Goal: Transaction & Acquisition: Purchase product/service

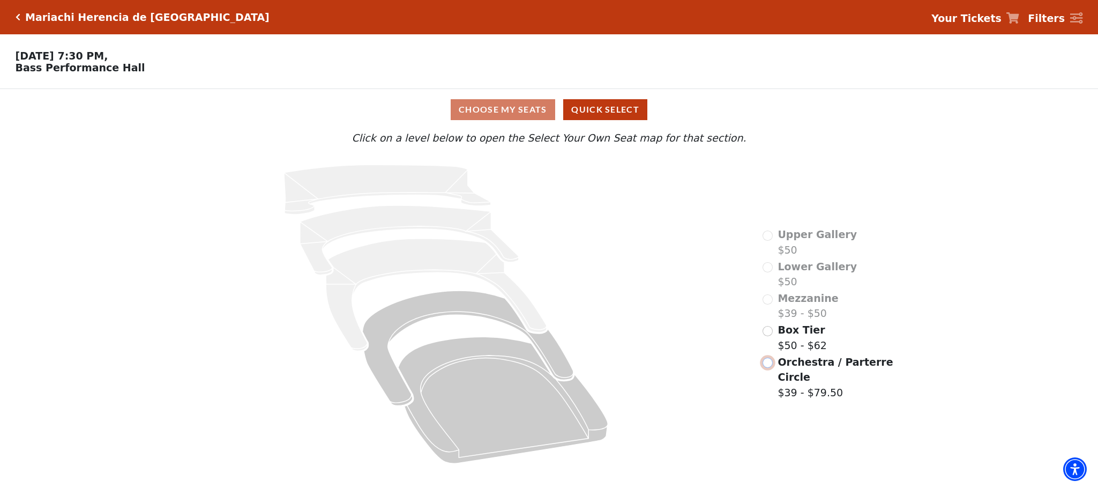
click at [767, 357] on input "Orchestra / Parterre Circle$39 - $79.50\a" at bounding box center [767, 362] width 10 height 10
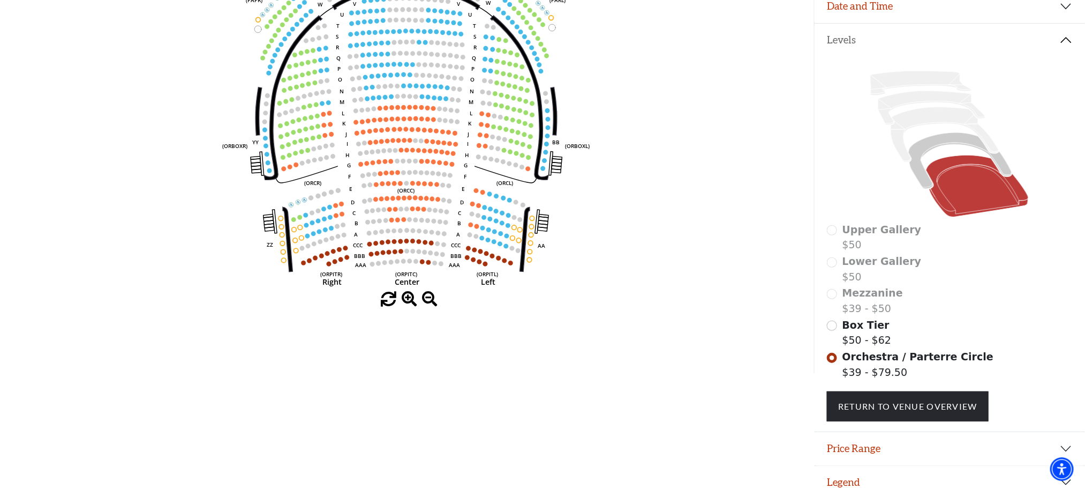
scroll to position [212, 0]
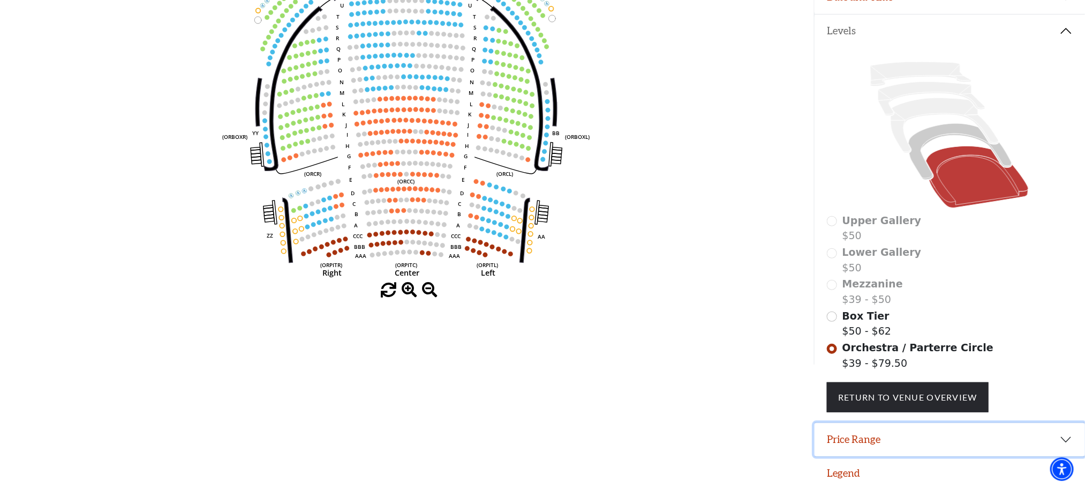
click at [884, 436] on button "Price Range" at bounding box center [950, 439] width 271 height 33
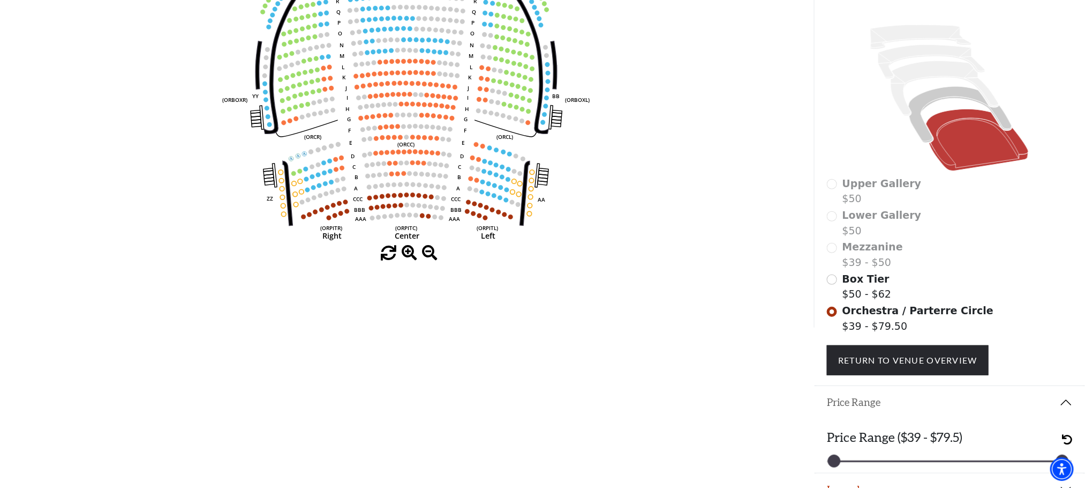
scroll to position [266, 0]
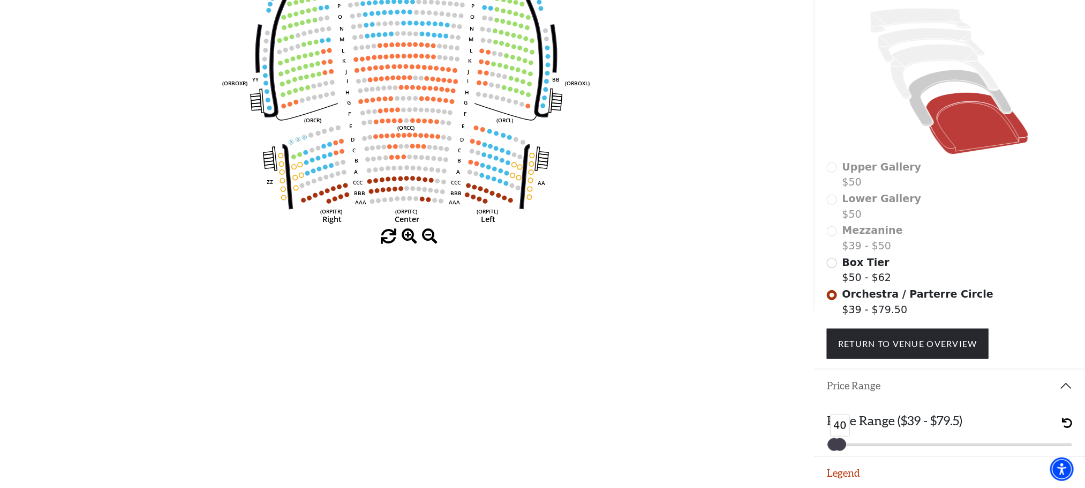
drag, startPoint x: 1058, startPoint y: 436, endPoint x: 825, endPoint y: 452, distance: 233.6
click at [825, 311] on div "Promo Code Apply If you have a promo code, please enter it prior to choosing yo…" at bounding box center [950, 67] width 272 height 488
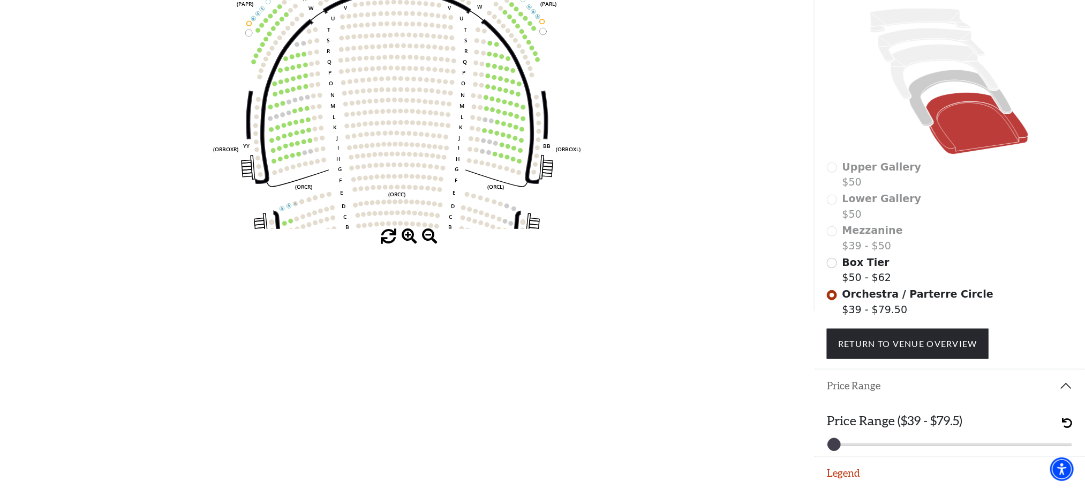
drag, startPoint x: 407, startPoint y: 135, endPoint x: 400, endPoint y: 174, distance: 39.2
click at [400, 174] on icon "Left (ORPITL) Right (ORPITR) Center (ORPITC) ZZ AA YY BB ZA ZA (ORCL) (ORCR) (O…" at bounding box center [407, 46] width 733 height 364
click at [580, 145] on icon "Left (ORPITL) Right (ORPITR) Center (ORPITC) ZZ AA YY BB ZA ZA (ORCL) (ORCR) (O…" at bounding box center [407, 46] width 733 height 364
click at [429, 126] on circle at bounding box center [431, 123] width 5 height 5
click at [458, 140] on icon "Left (ORPITL) Right (ORPITR) Center (ORPITC) ZZ AA YY BB ZA ZA (ORCL) (ORCR) (O…" at bounding box center [407, 46] width 733 height 364
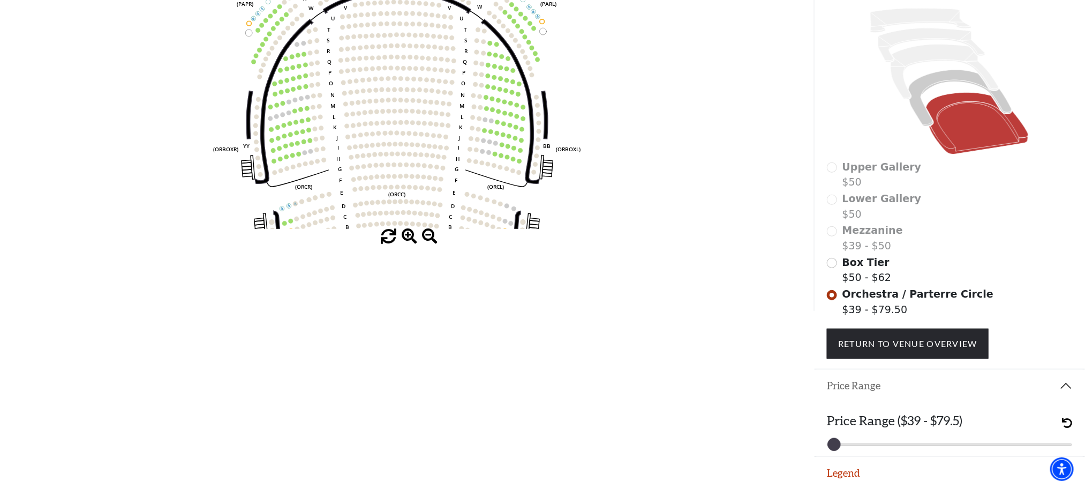
click at [411, 236] on span at bounding box center [410, 237] width 16 height 16
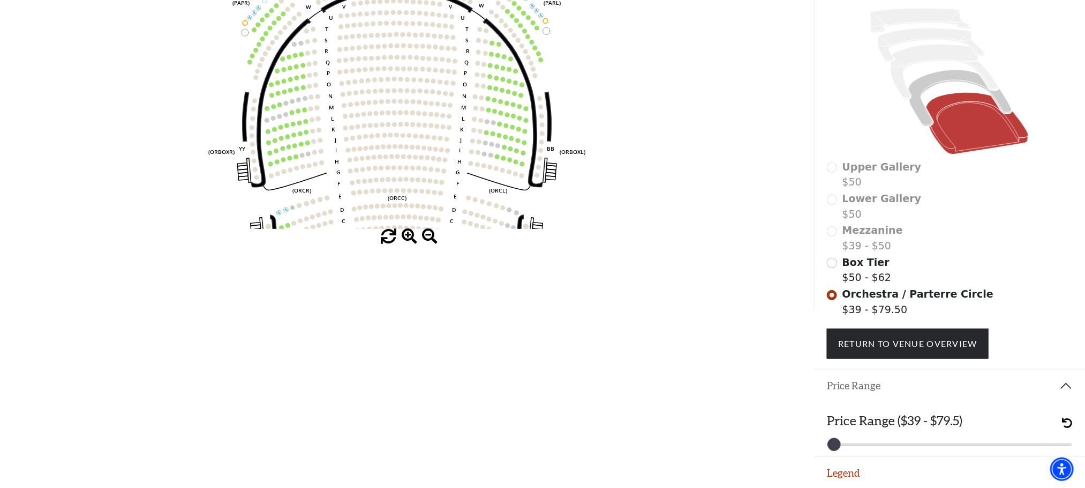
click at [411, 236] on span at bounding box center [410, 237] width 16 height 16
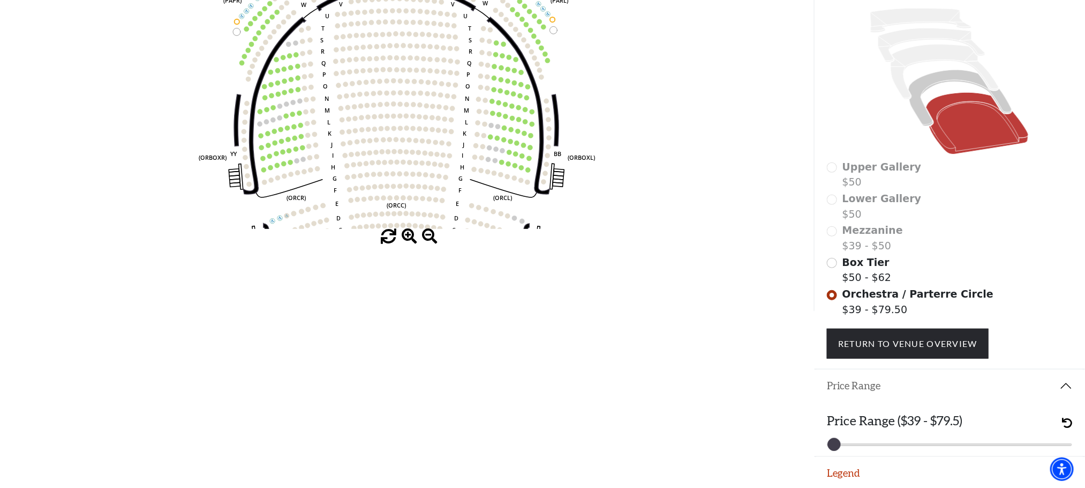
click at [411, 236] on span at bounding box center [410, 237] width 16 height 16
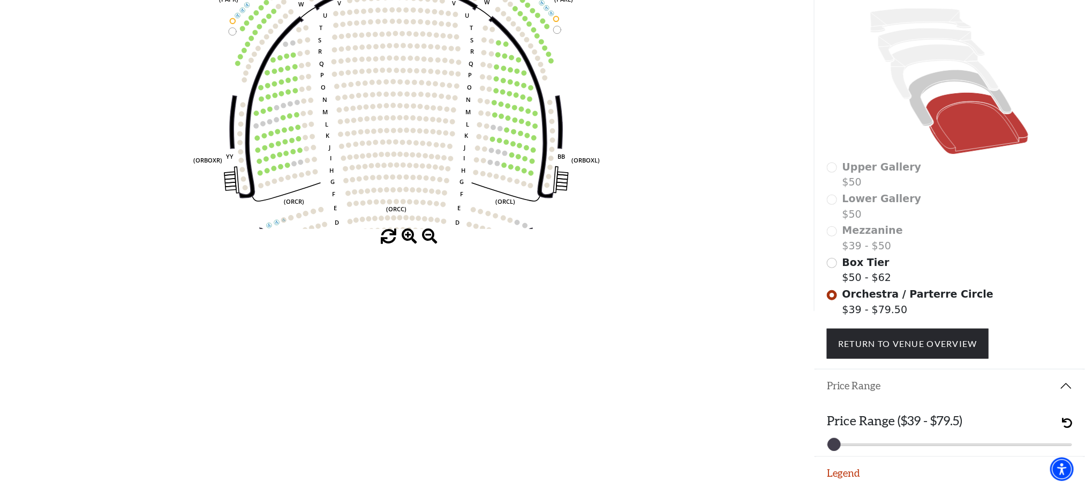
click at [411, 236] on span at bounding box center [410, 237] width 16 height 16
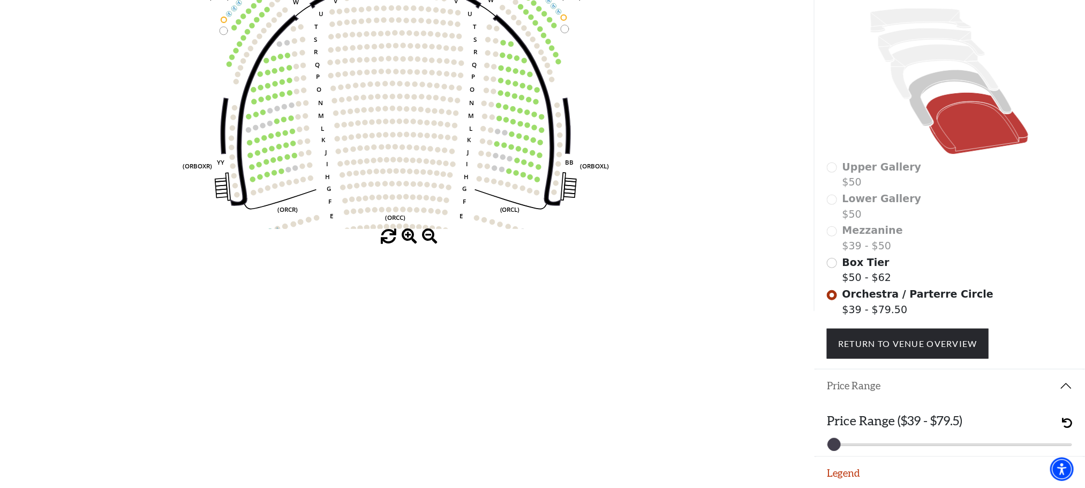
click at [411, 236] on span at bounding box center [410, 237] width 16 height 16
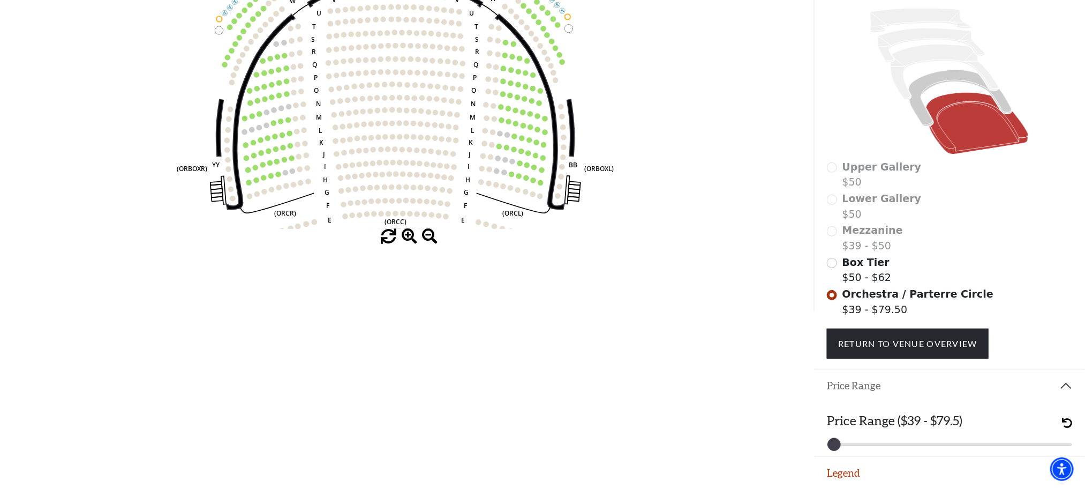
click at [411, 236] on span at bounding box center [410, 237] width 16 height 16
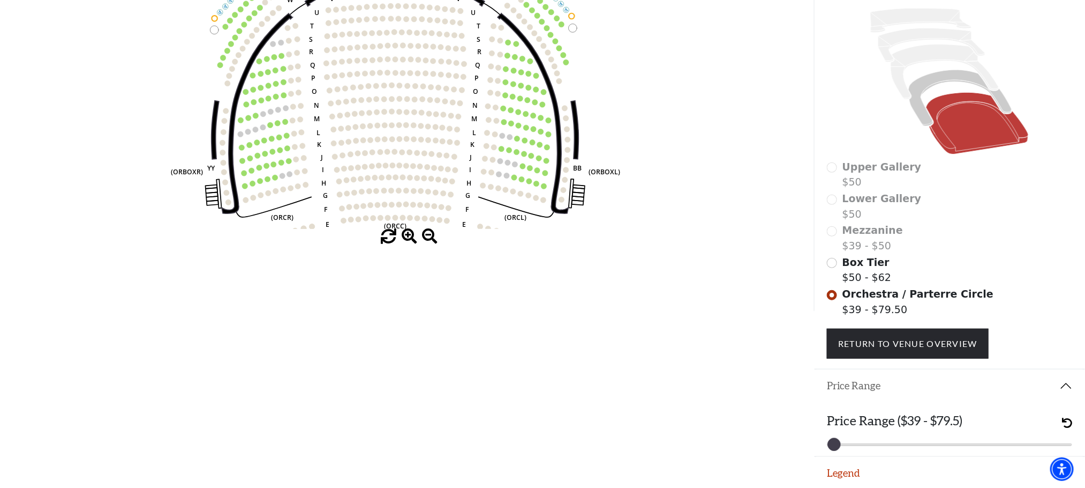
click at [411, 236] on span at bounding box center [410, 237] width 16 height 16
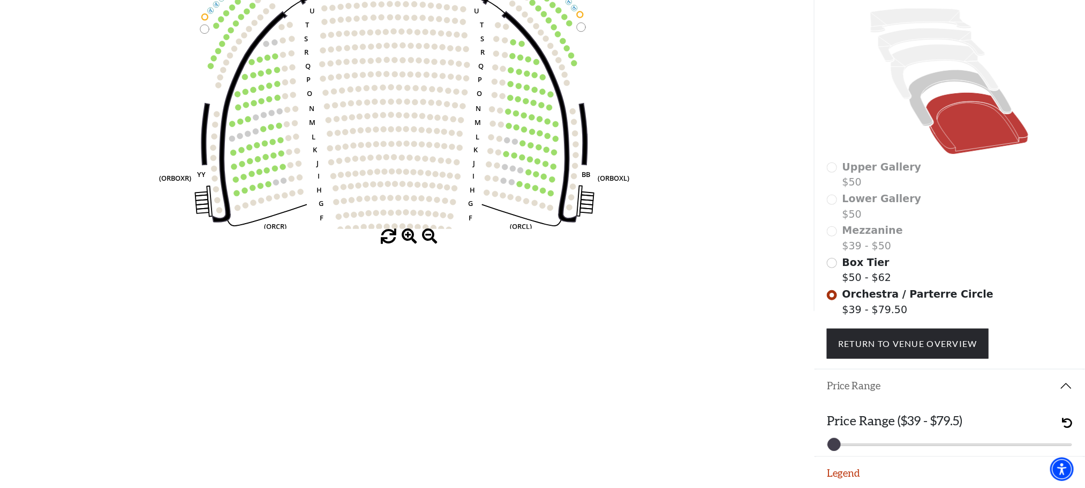
click at [411, 236] on span at bounding box center [410, 237] width 16 height 16
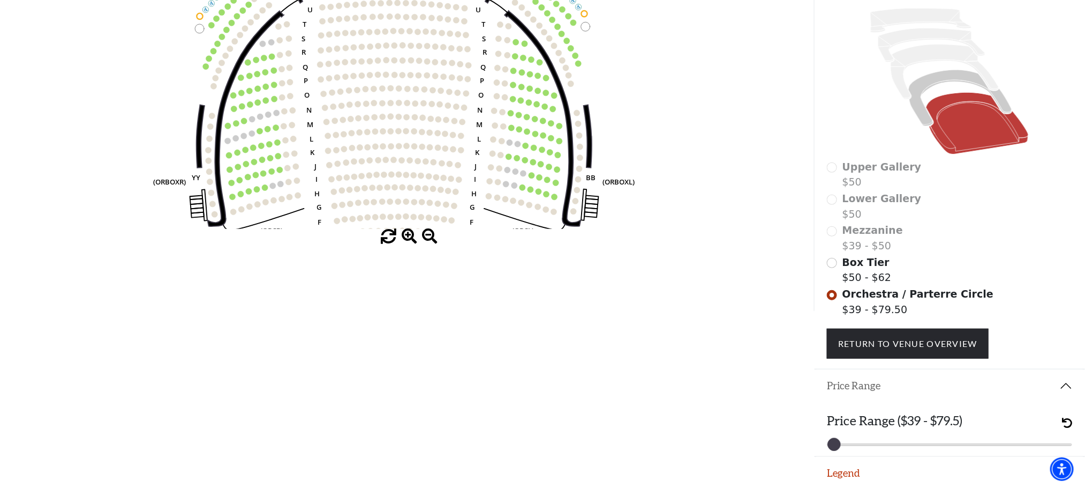
click at [411, 236] on span at bounding box center [410, 237] width 16 height 16
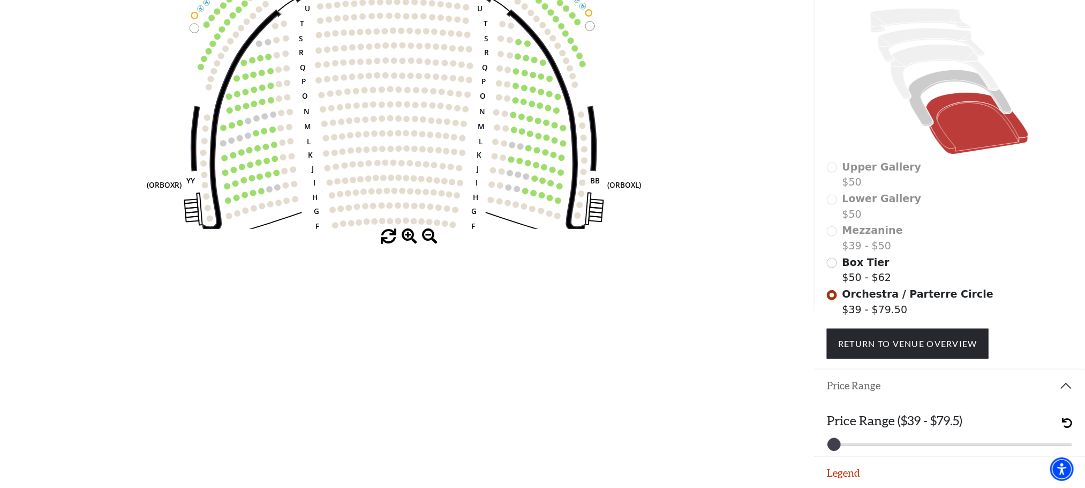
click at [411, 236] on span at bounding box center [410, 237] width 16 height 16
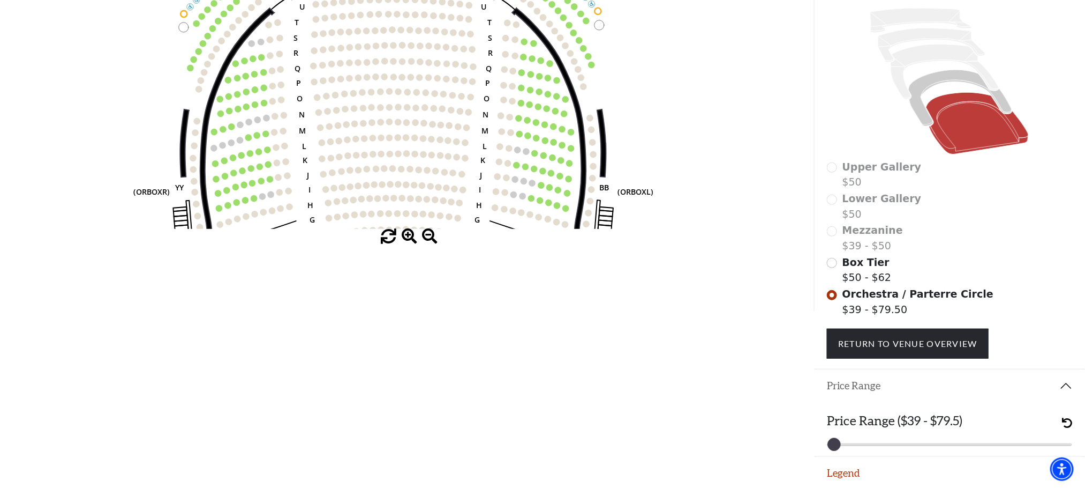
click at [411, 236] on span at bounding box center [410, 237] width 16 height 16
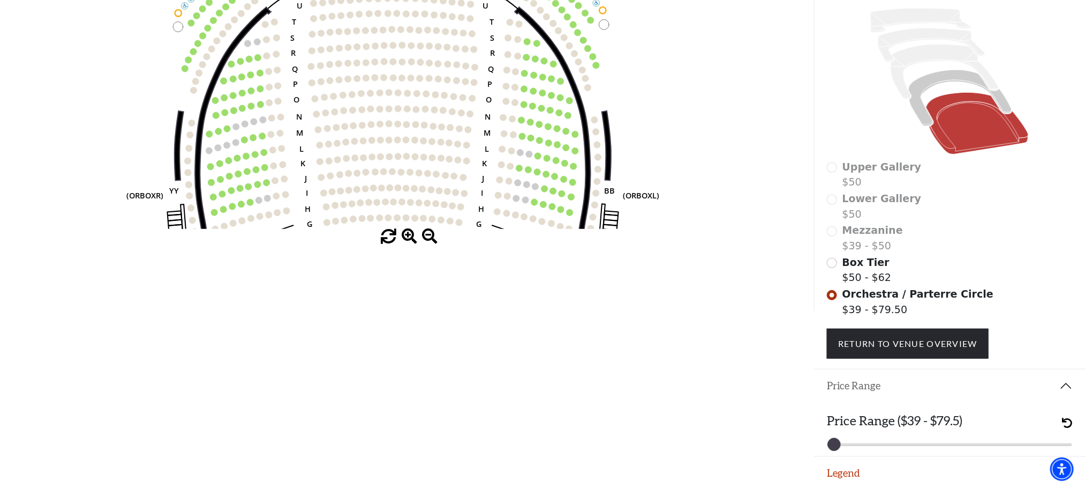
click at [411, 236] on span at bounding box center [410, 237] width 16 height 16
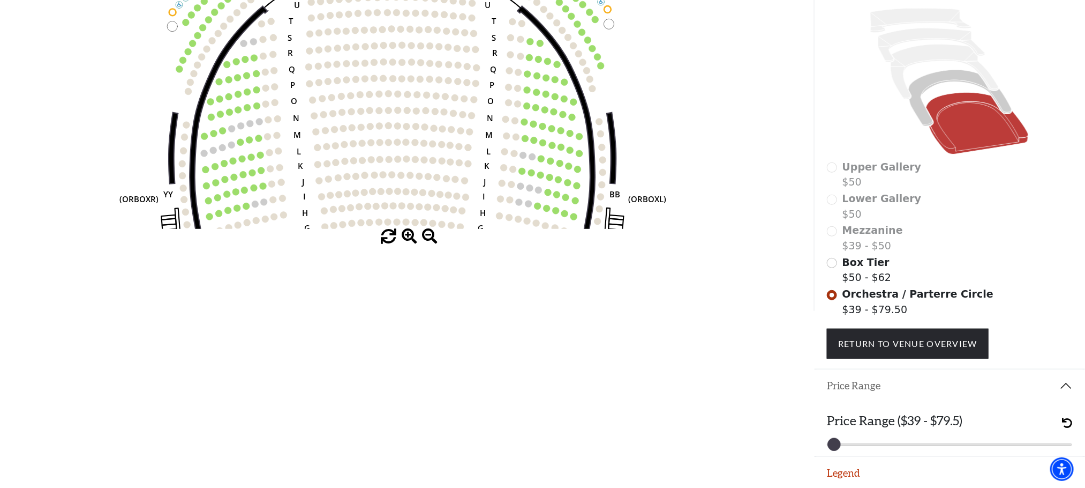
click at [411, 236] on span at bounding box center [410, 237] width 16 height 16
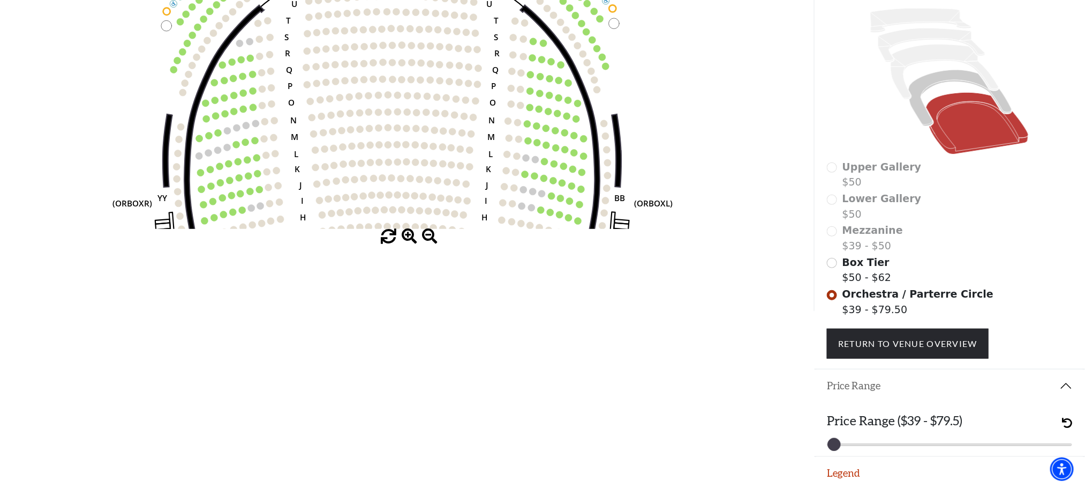
click at [411, 236] on span at bounding box center [410, 237] width 16 height 16
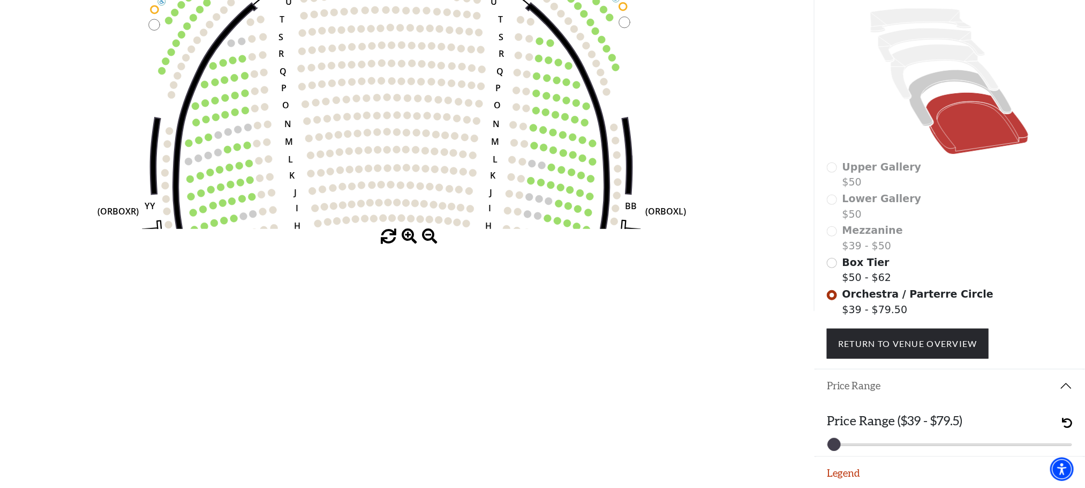
click at [411, 236] on span at bounding box center [410, 237] width 16 height 16
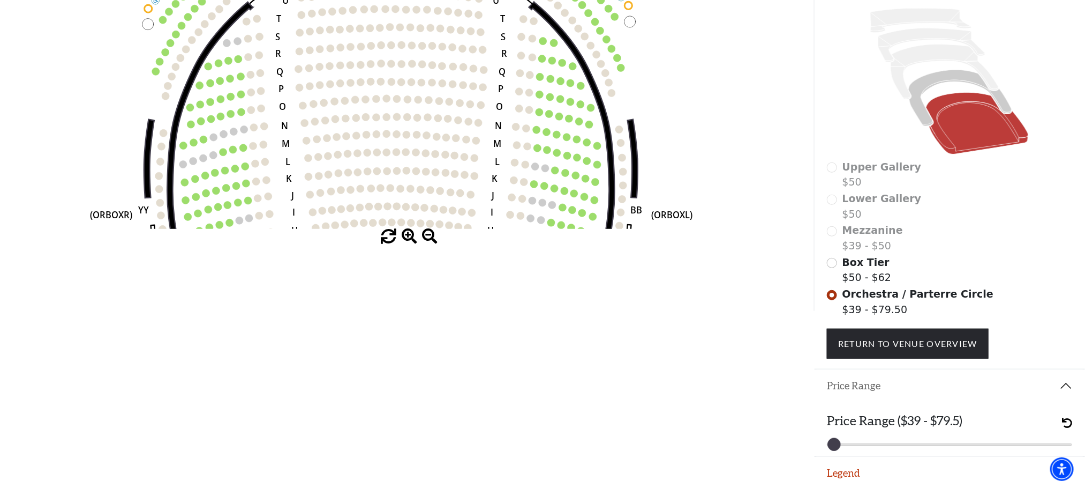
click at [411, 236] on span at bounding box center [410, 237] width 16 height 16
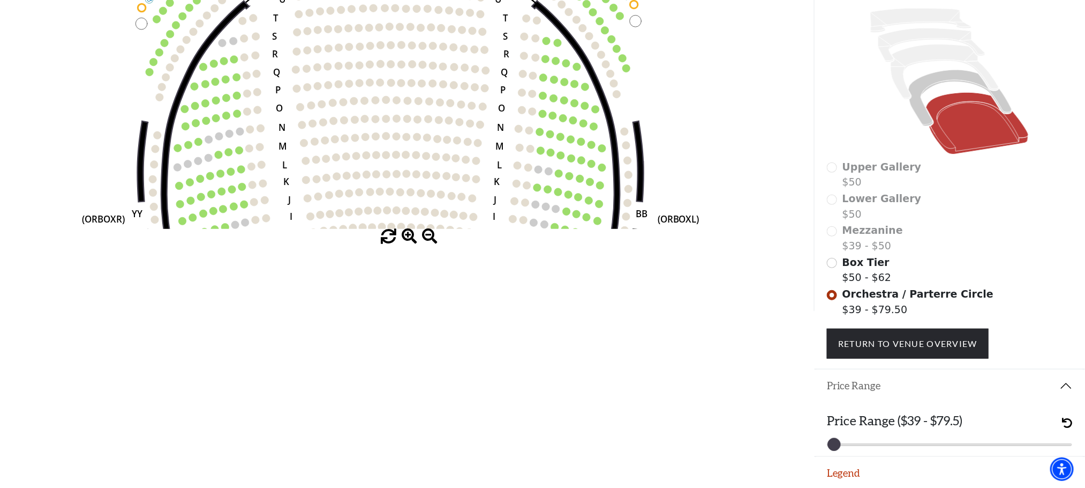
click at [411, 236] on span at bounding box center [410, 237] width 16 height 16
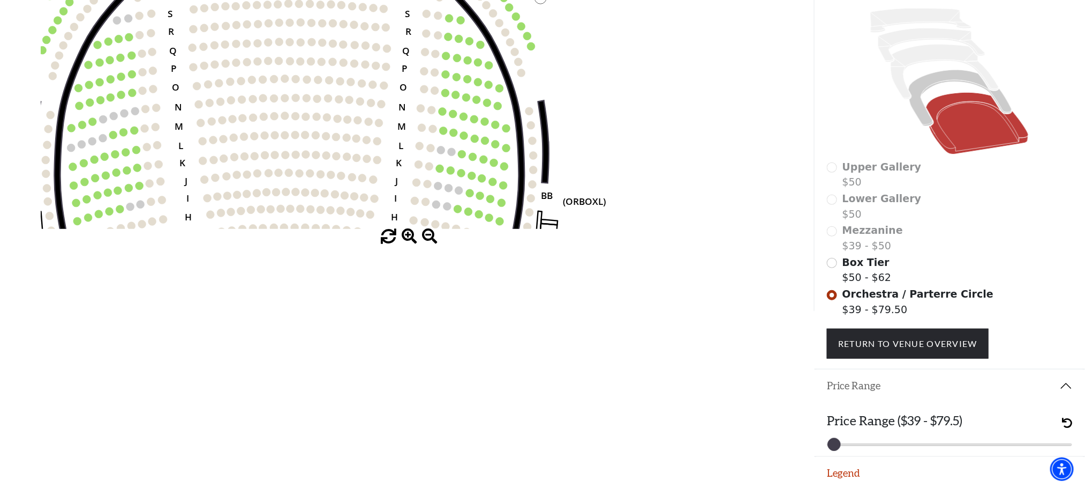
drag, startPoint x: 476, startPoint y: 140, endPoint x: 402, endPoint y: 124, distance: 75.5
click at [402, 124] on text "M" at bounding box center [402, 126] width 9 height 12
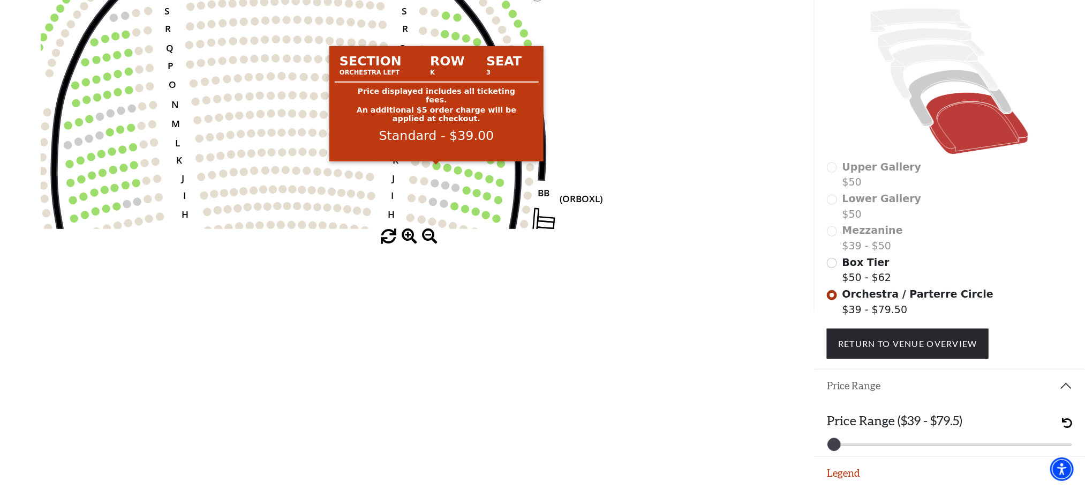
click at [436, 170] on circle at bounding box center [437, 166] width 8 height 8
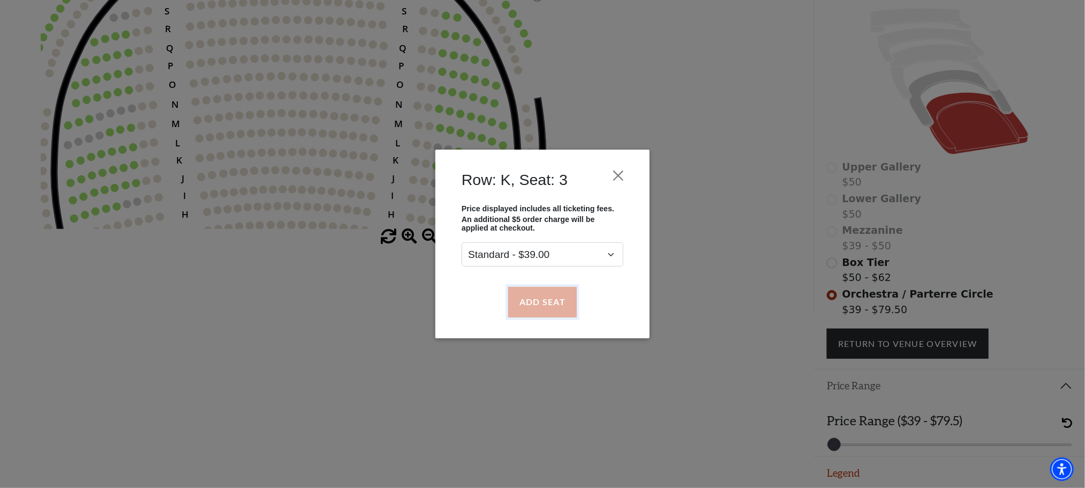
click at [542, 297] on button "Add Seat" at bounding box center [542, 302] width 69 height 30
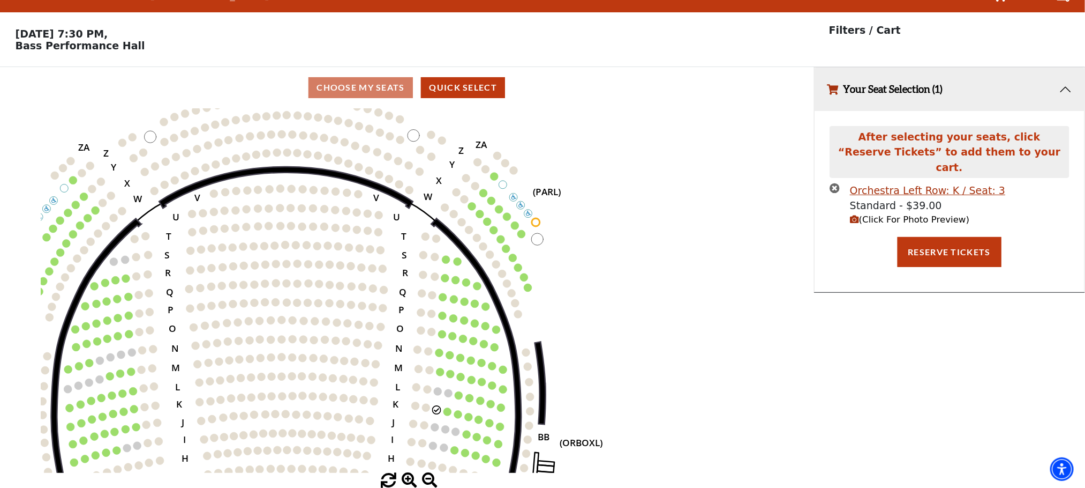
scroll to position [0, 0]
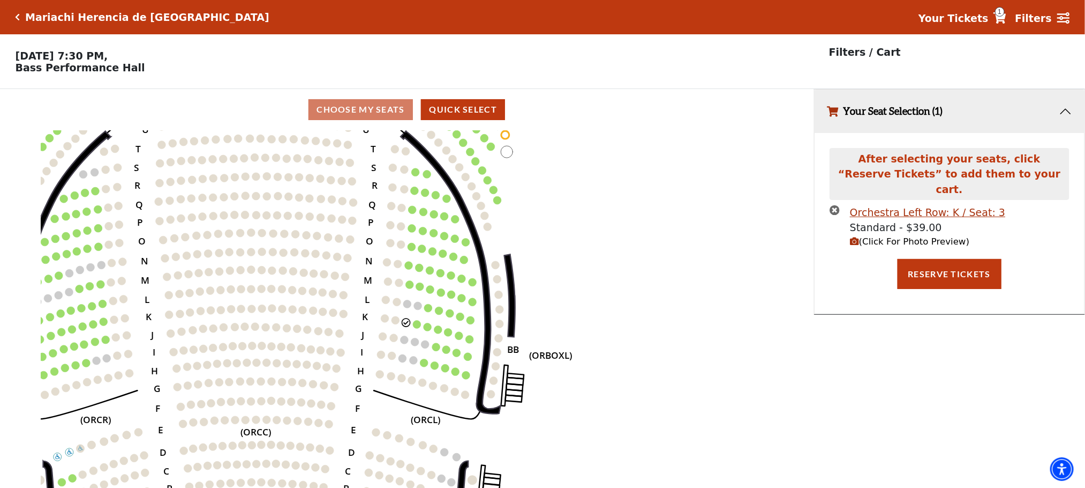
drag, startPoint x: 355, startPoint y: 249, endPoint x: 325, endPoint y: 140, distance: 113.5
click at [325, 140] on icon "Left (ORPITL) Right (ORPITR) Center (ORPITC) ZZ AA YY BB ZA ZA (ORCL) (ORCR) (O…" at bounding box center [407, 312] width 733 height 364
click at [418, 328] on use "Seat Selected" at bounding box center [417, 323] width 9 height 9
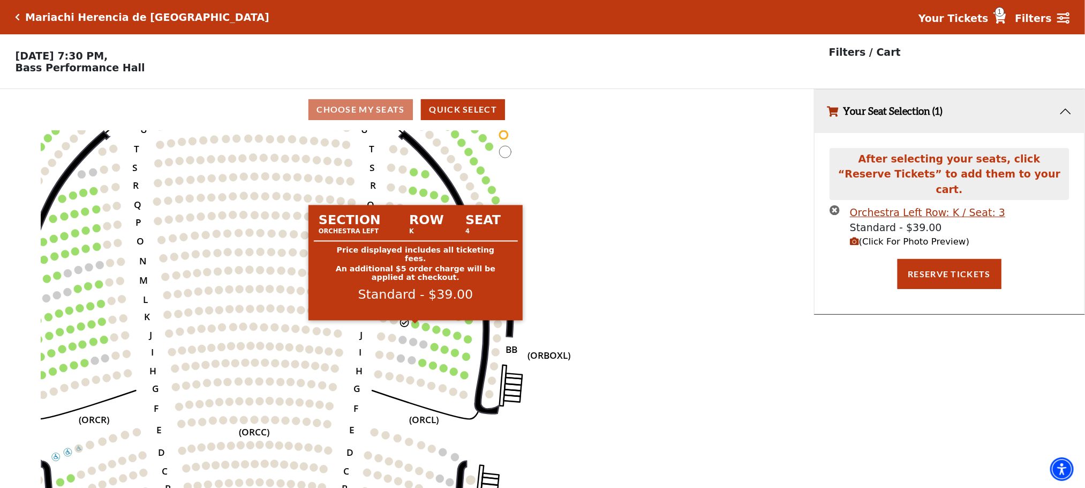
click at [415, 328] on circle at bounding box center [415, 324] width 8 height 8
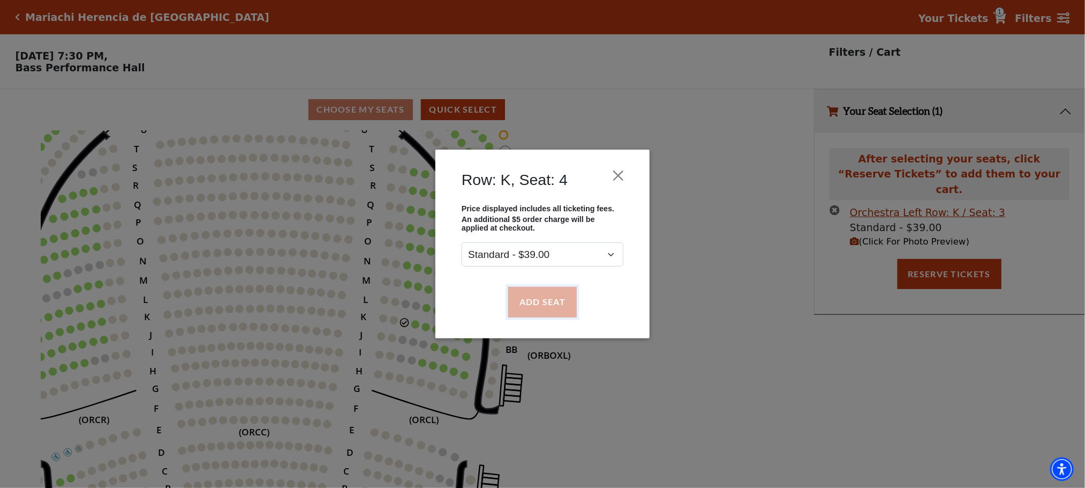
click at [531, 304] on button "Add Seat" at bounding box center [542, 302] width 69 height 30
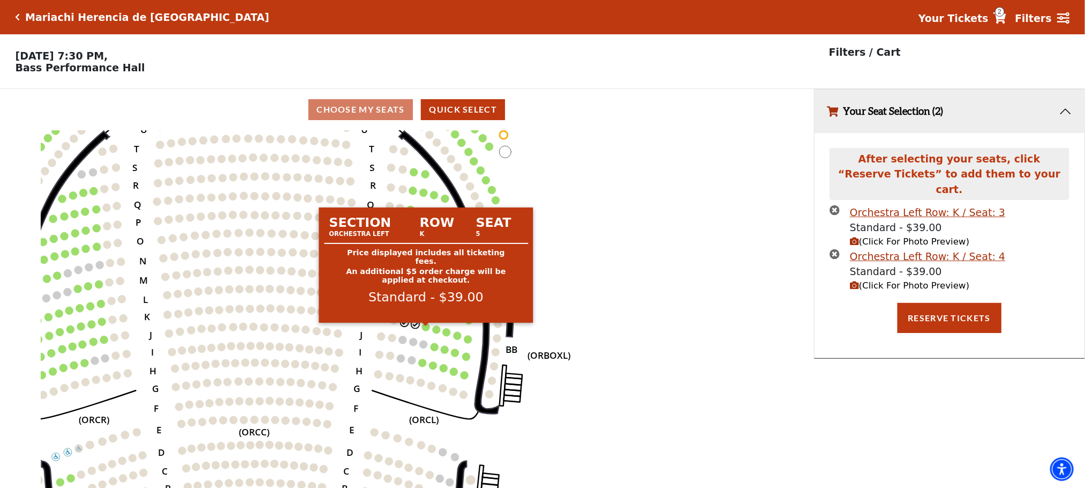
click at [423, 328] on circle at bounding box center [426, 327] width 8 height 8
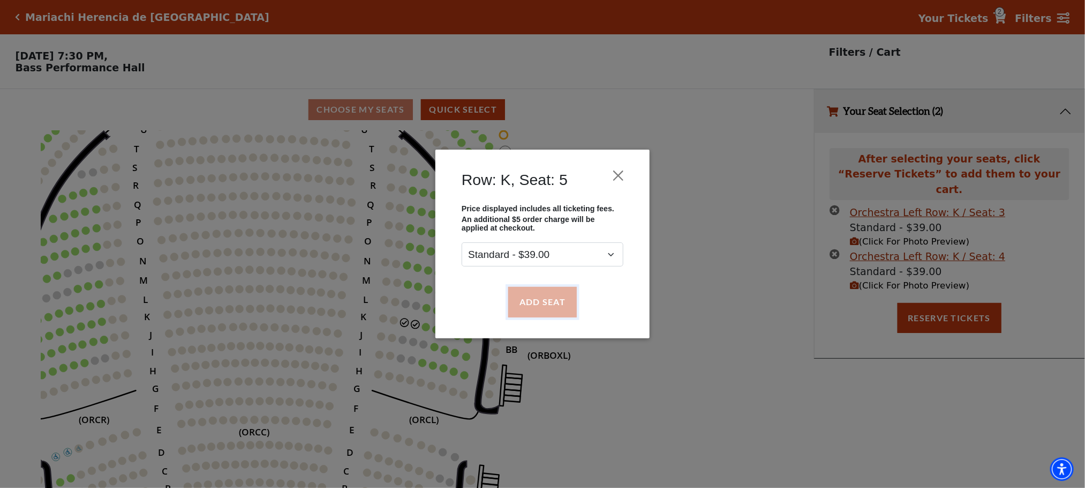
click at [535, 299] on button "Add Seat" at bounding box center [542, 302] width 69 height 30
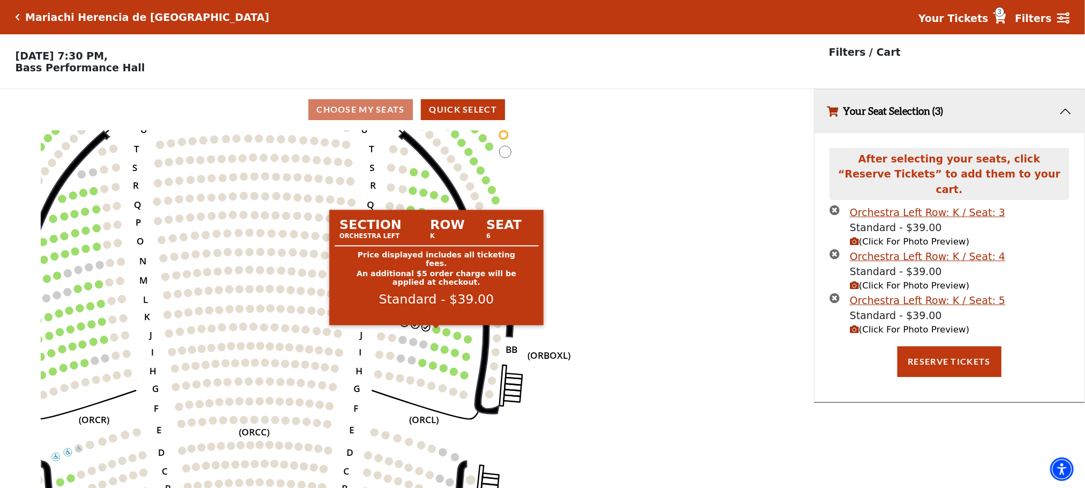
click at [434, 333] on circle at bounding box center [437, 329] width 8 height 8
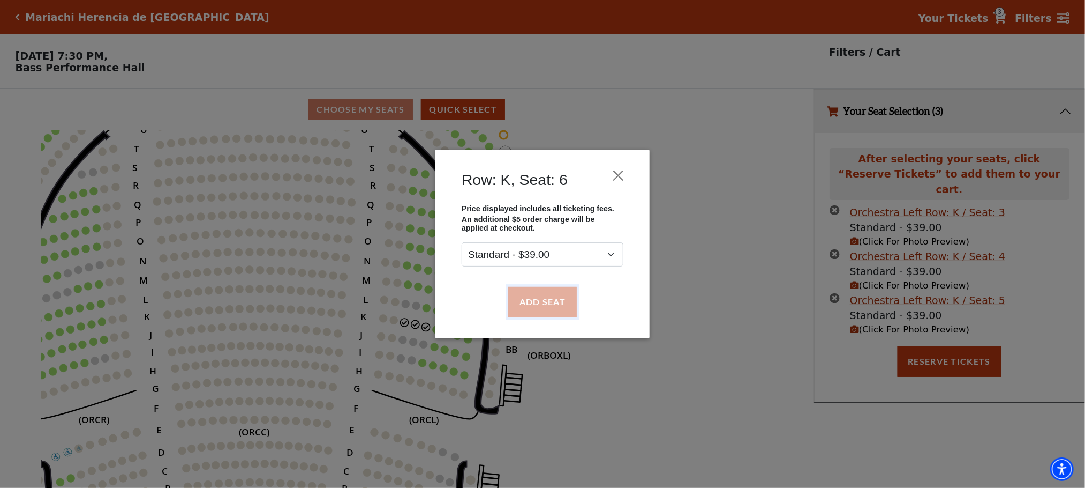
click at [527, 303] on button "Add Seat" at bounding box center [542, 302] width 69 height 30
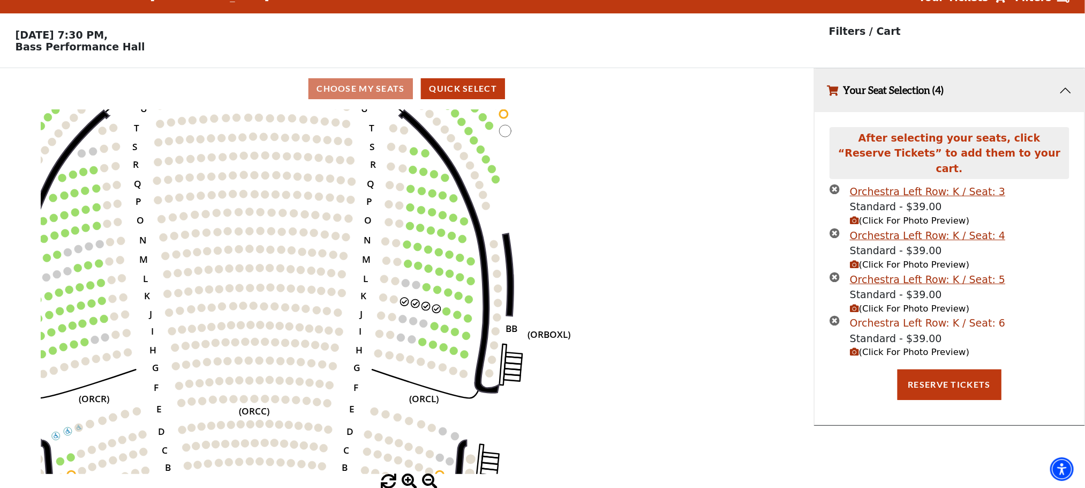
scroll to position [26, 0]
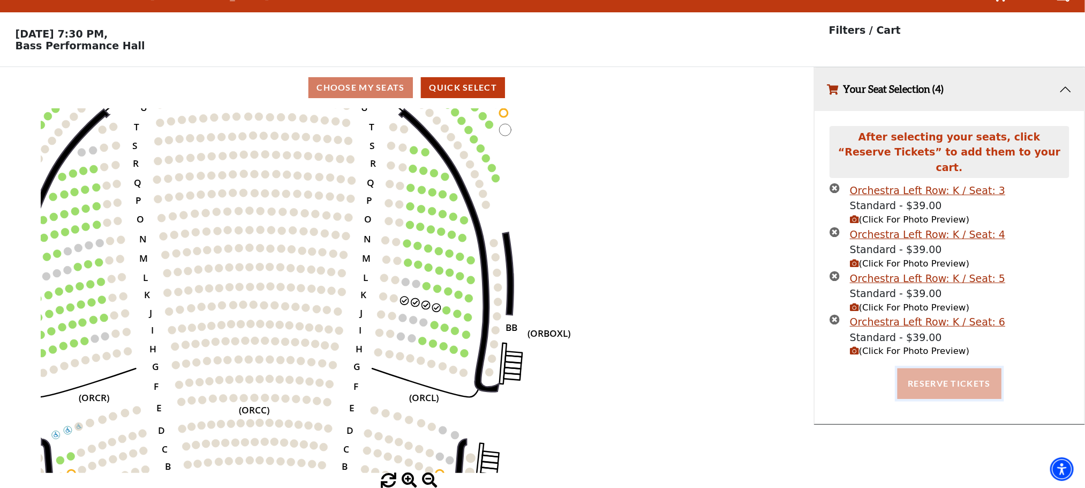
click at [942, 371] on button "Reserve Tickets" at bounding box center [950, 383] width 104 height 30
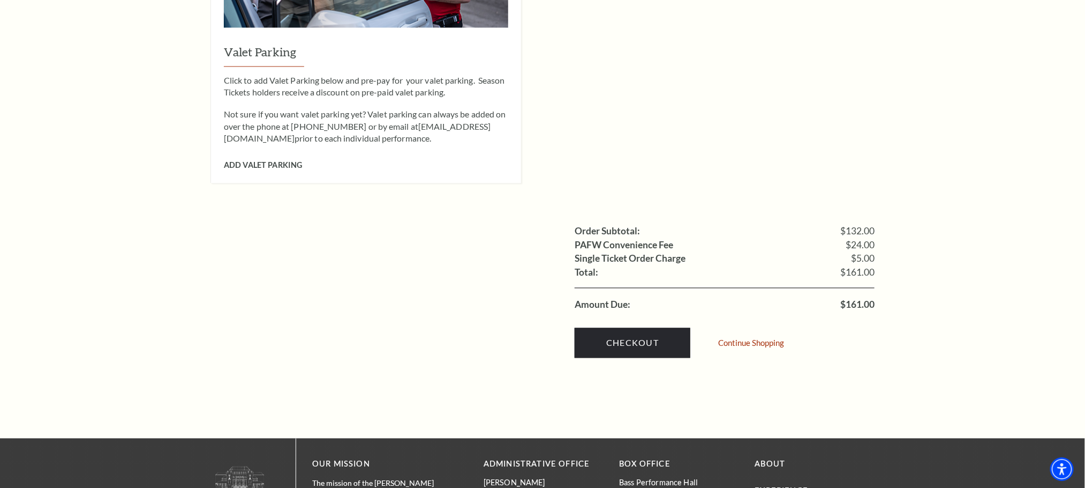
scroll to position [1071, 0]
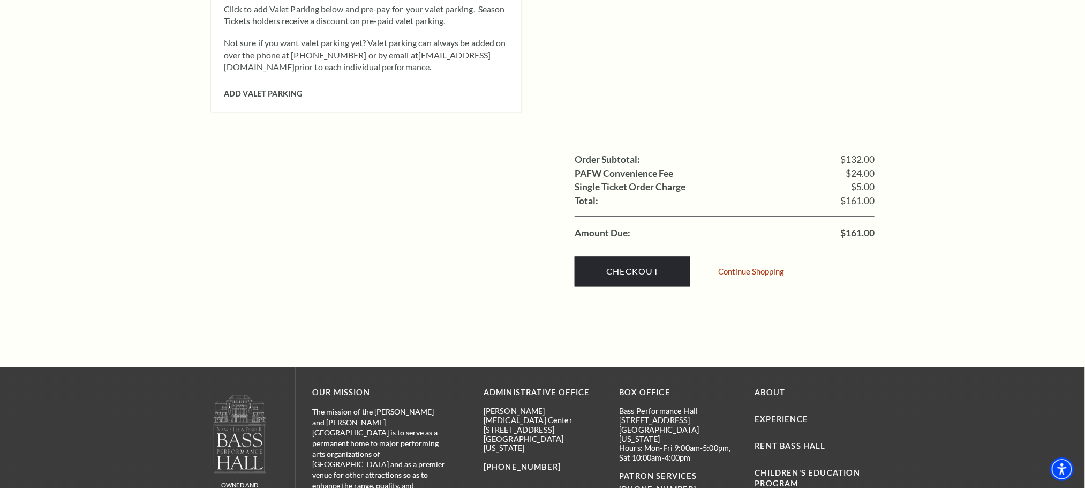
click at [860, 229] on span "$161.00" at bounding box center [858, 234] width 34 height 10
copy span "161.00"
